Goal: Task Accomplishment & Management: Use online tool/utility

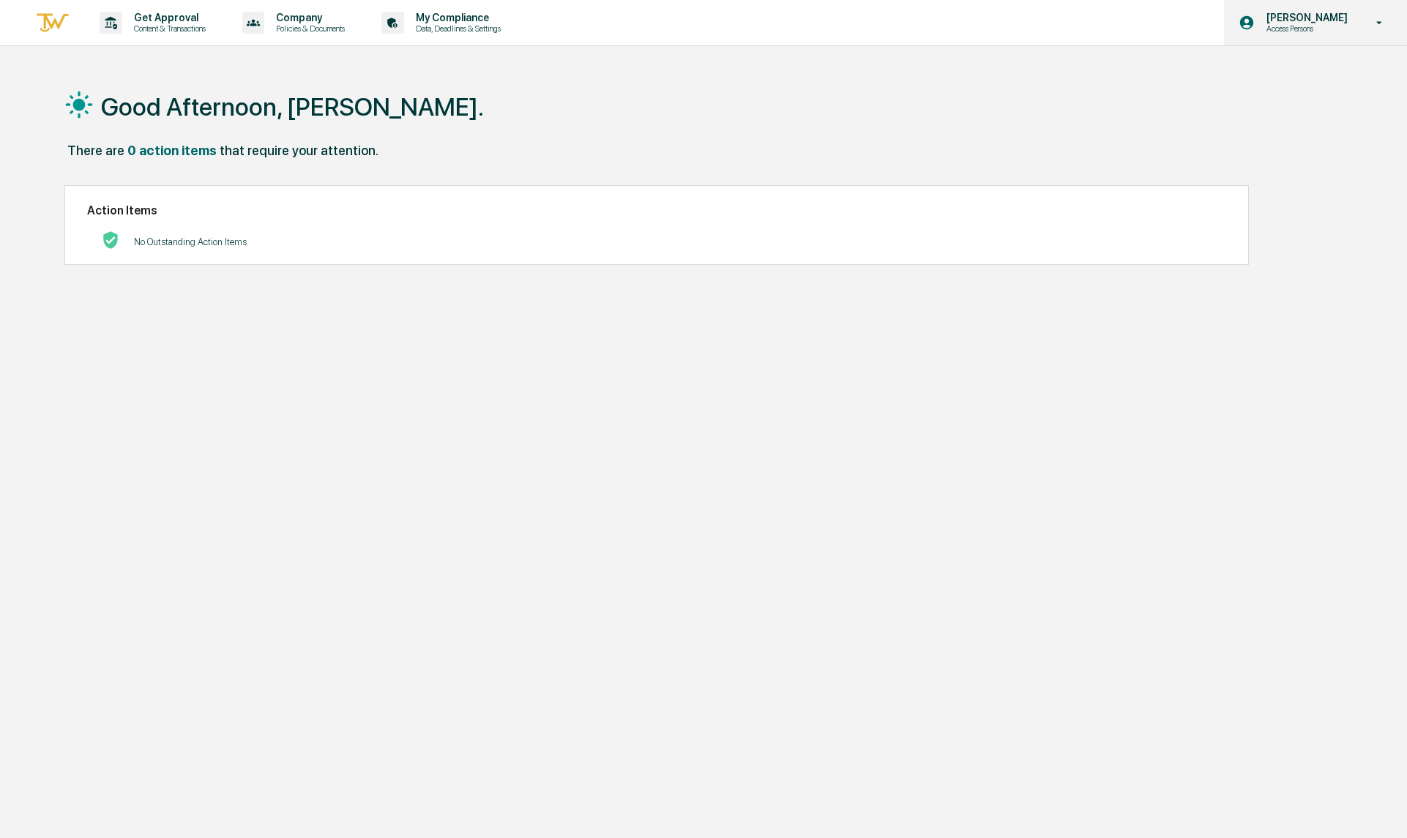
click at [1346, 30] on p "Access Persons" at bounding box center [1305, 28] width 100 height 10
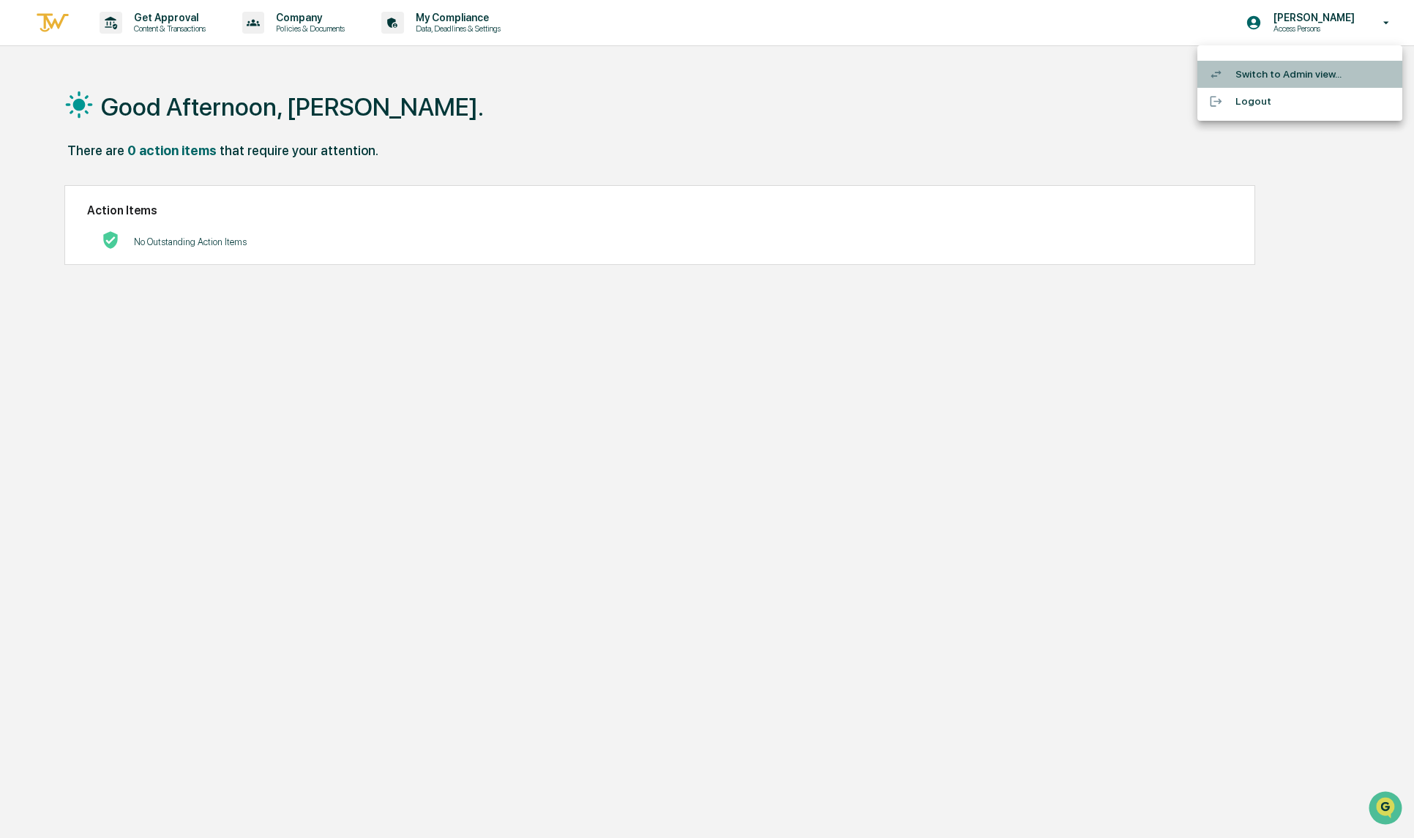
click at [1281, 67] on li "Switch to Admin view..." at bounding box center [1300, 74] width 205 height 27
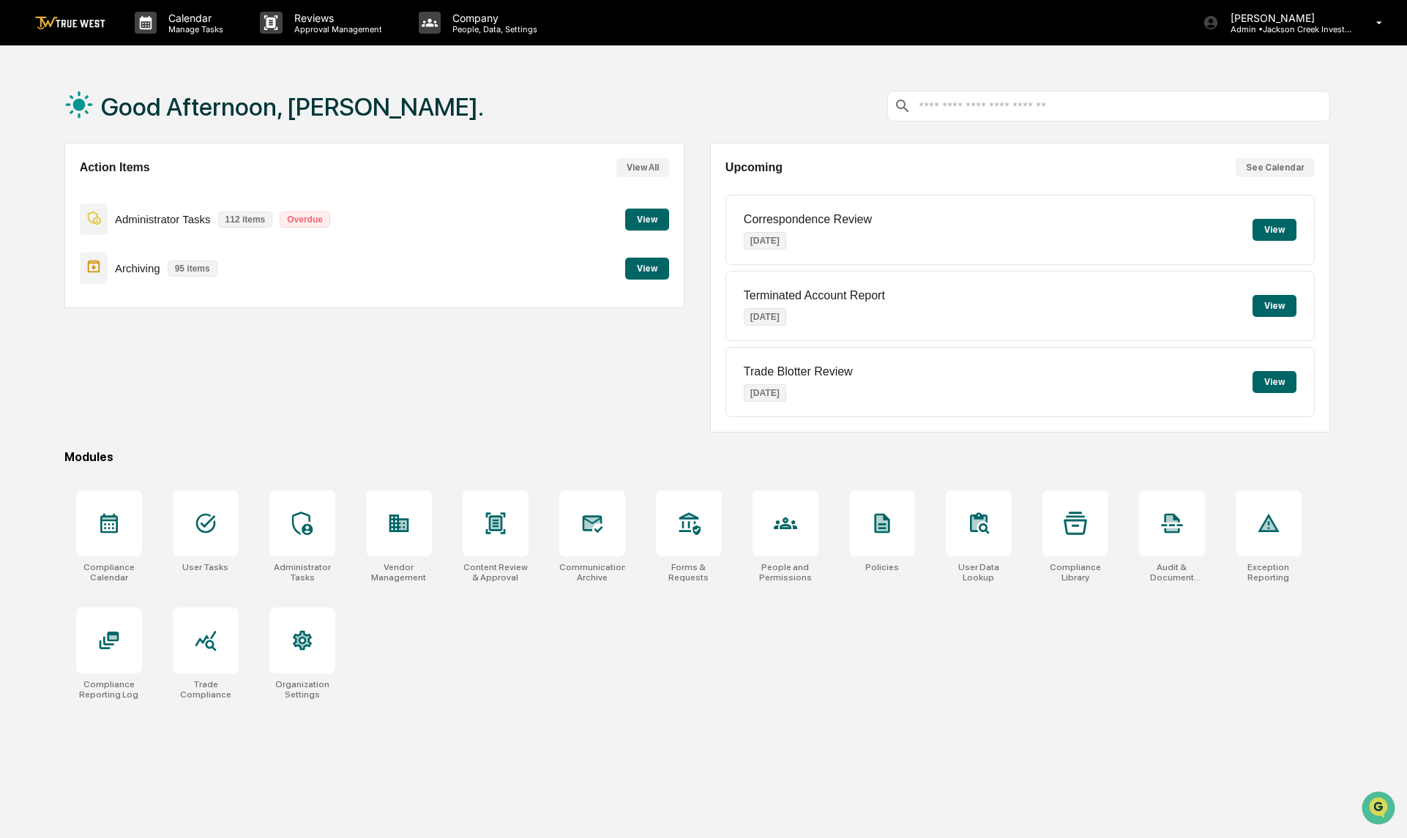
click at [650, 220] on button "View" at bounding box center [647, 220] width 44 height 22
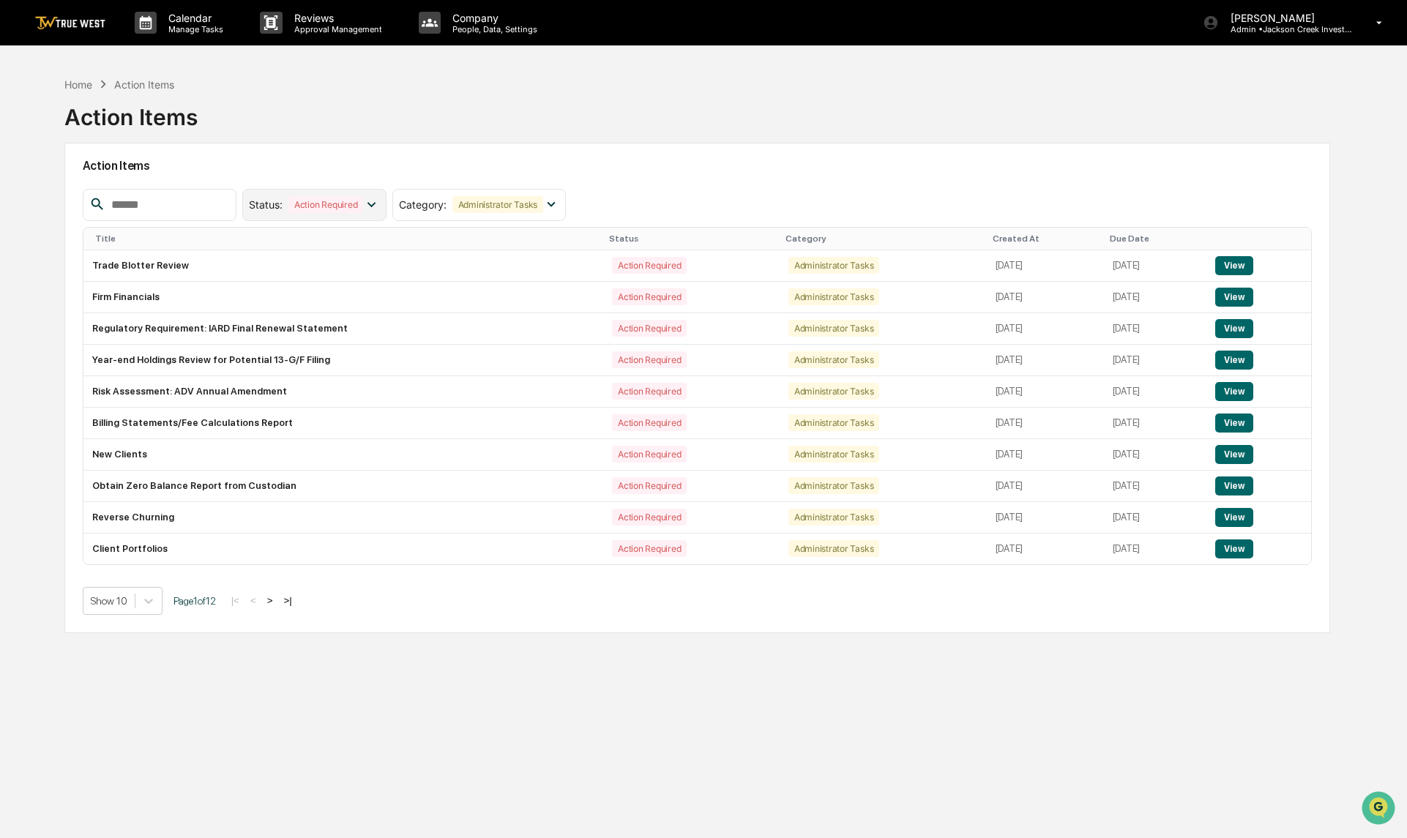
click at [379, 202] on icon at bounding box center [371, 204] width 16 height 16
click at [322, 302] on div "Resolved" at bounding box center [298, 299] width 48 height 17
click at [204, 20] on p "Calendar" at bounding box center [194, 18] width 74 height 12
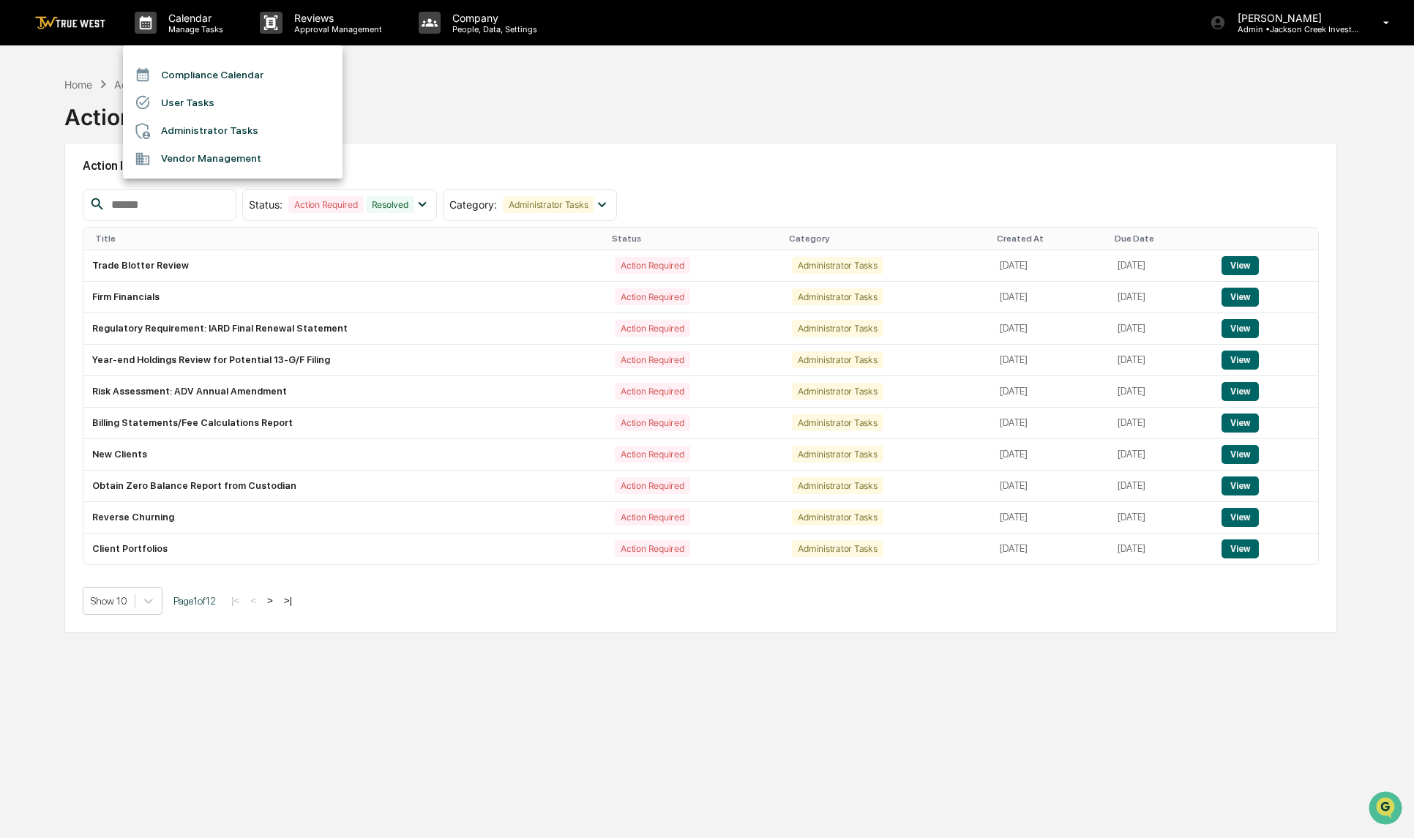
click at [190, 102] on li "User Tasks" at bounding box center [233, 103] width 220 height 28
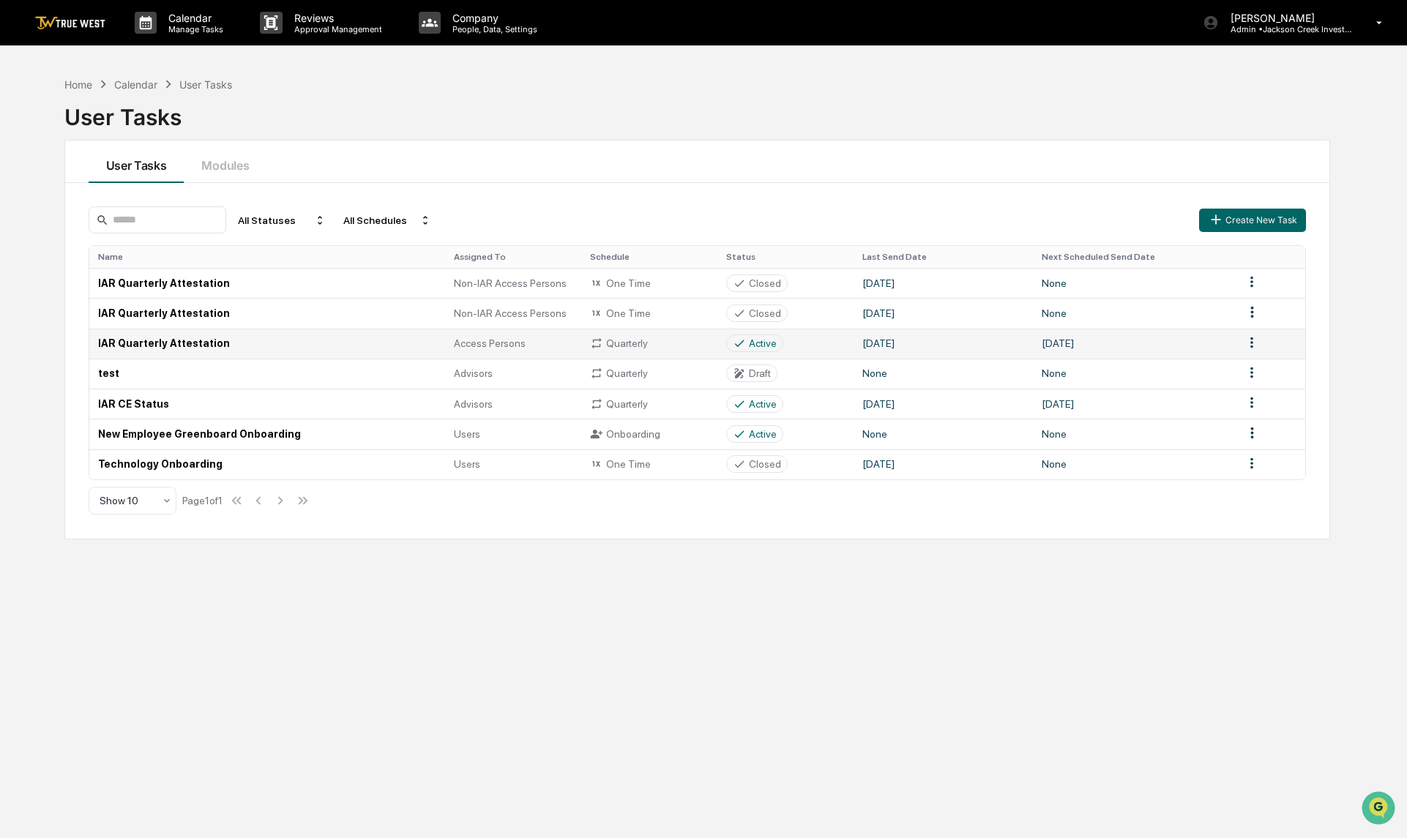
click at [140, 339] on td "IAR Quarterly Attestation" at bounding box center [267, 344] width 356 height 30
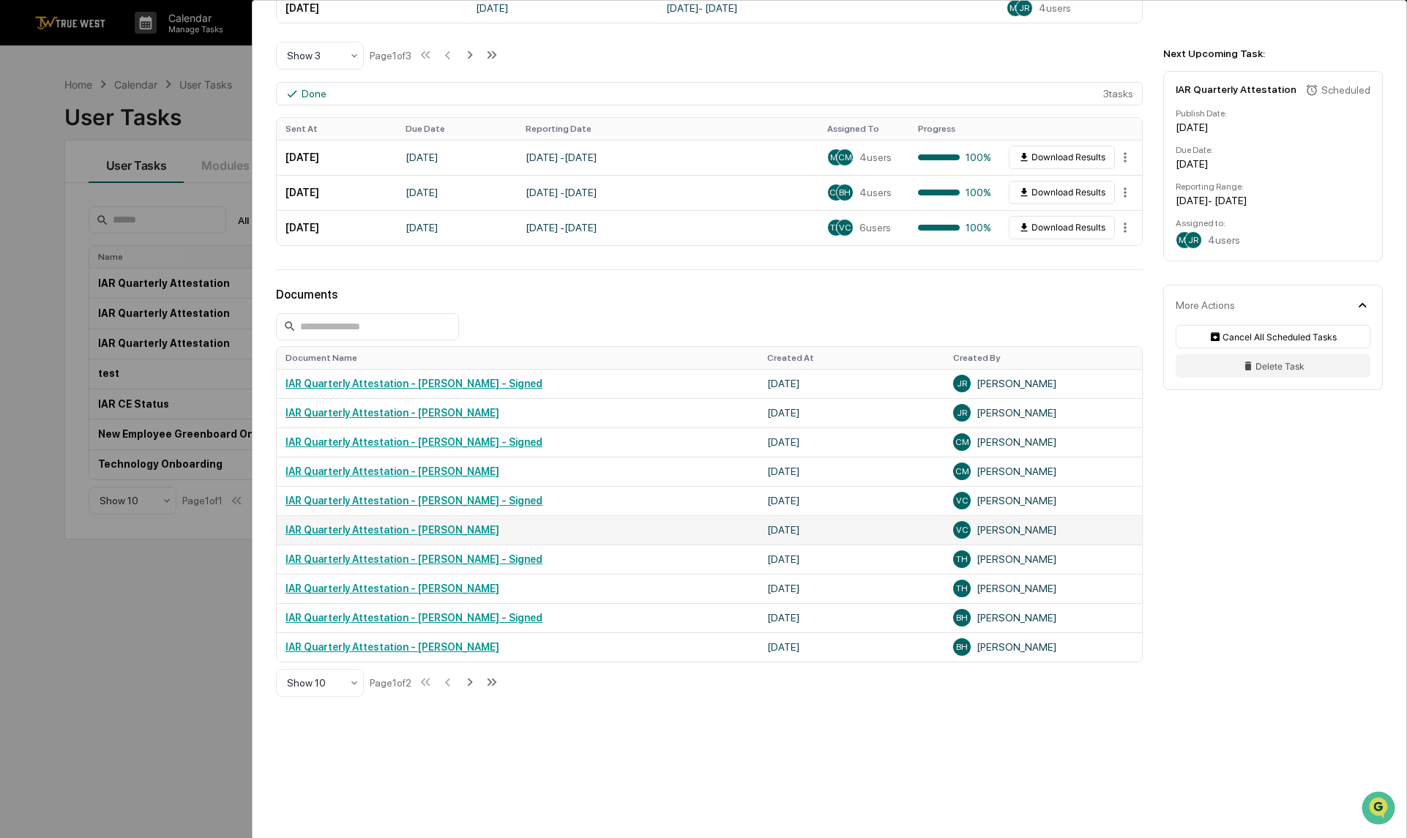
scroll to position [572, 0]
